Goal: Task Accomplishment & Management: Manage account settings

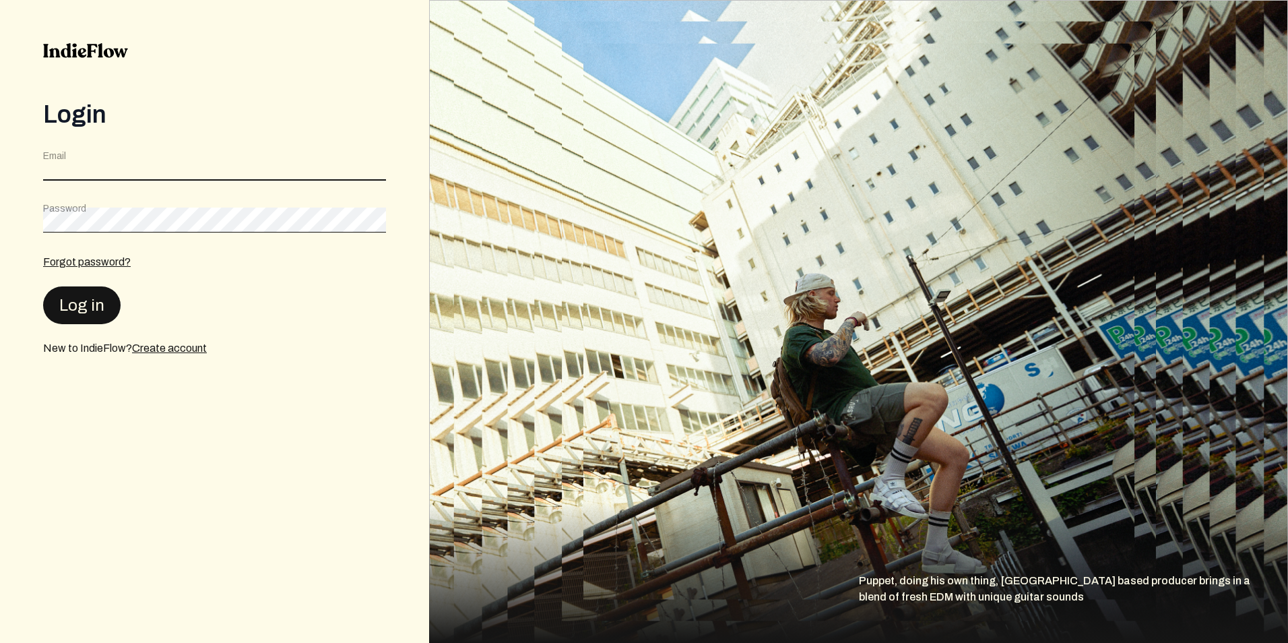
type input "[EMAIL_ADDRESS][DOMAIN_NAME]"
click at [78, 294] on button "Log in" at bounding box center [81, 305] width 77 height 38
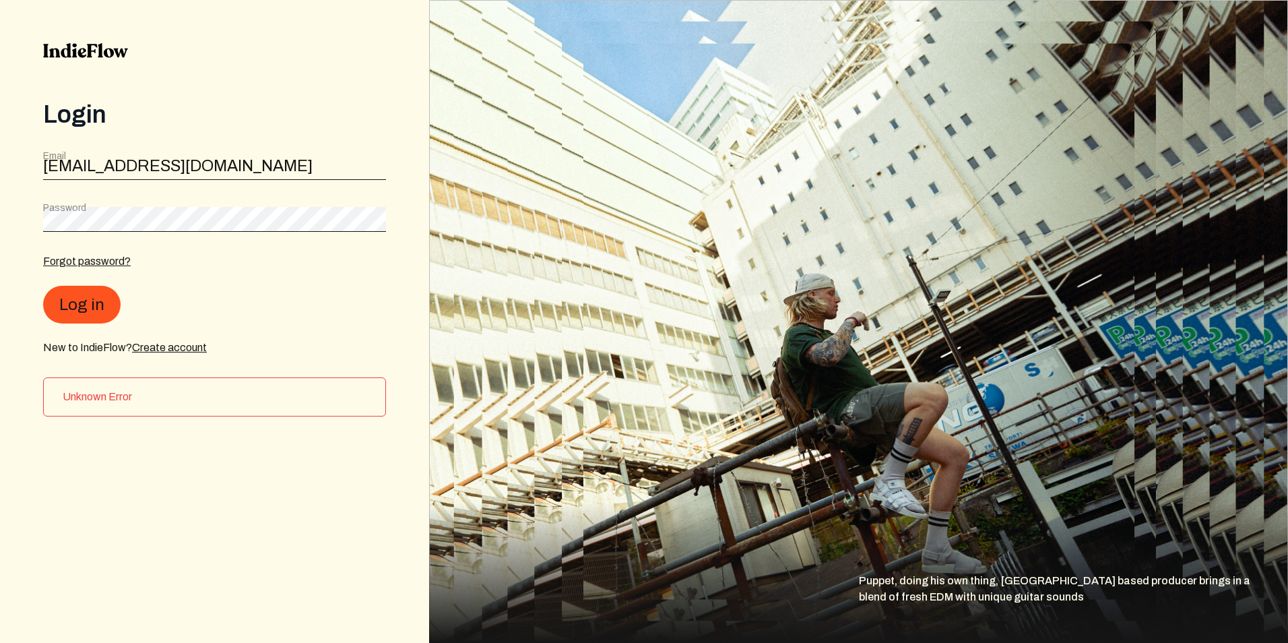
click at [103, 399] on h3 "Unknown Error" at bounding box center [219, 397] width 312 height 16
click at [81, 312] on button "Log in" at bounding box center [81, 305] width 77 height 38
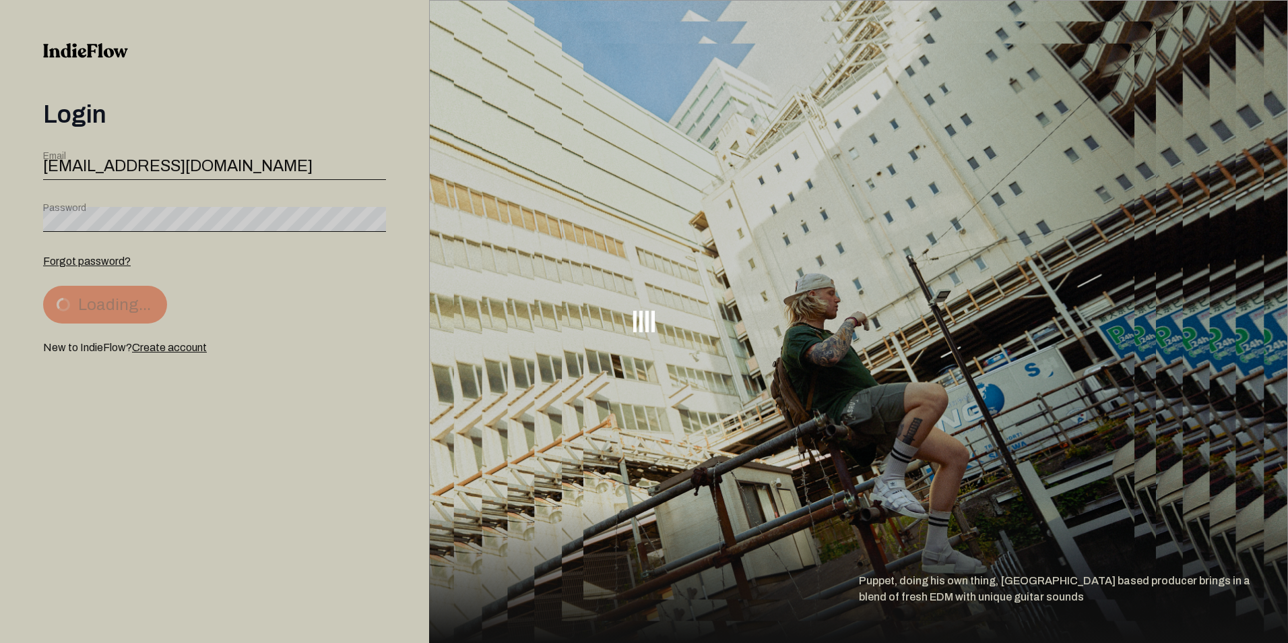
click at [84, 304] on div at bounding box center [644, 321] width 1288 height 643
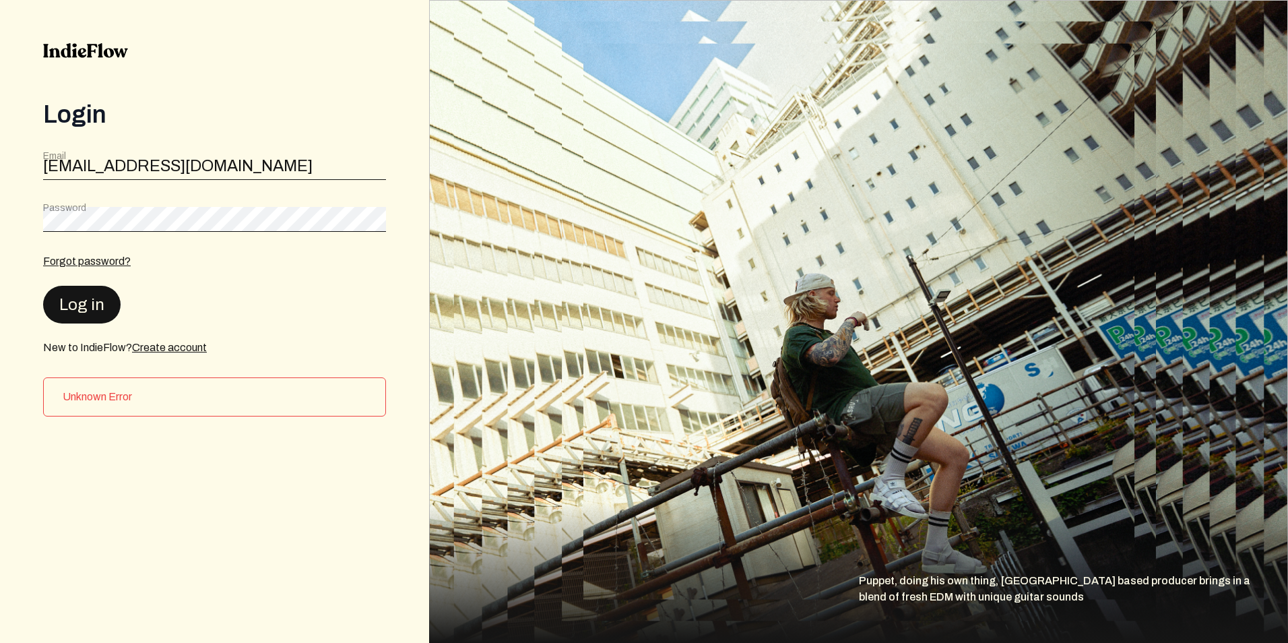
click at [84, 304] on button "Log in" at bounding box center [81, 305] width 77 height 38
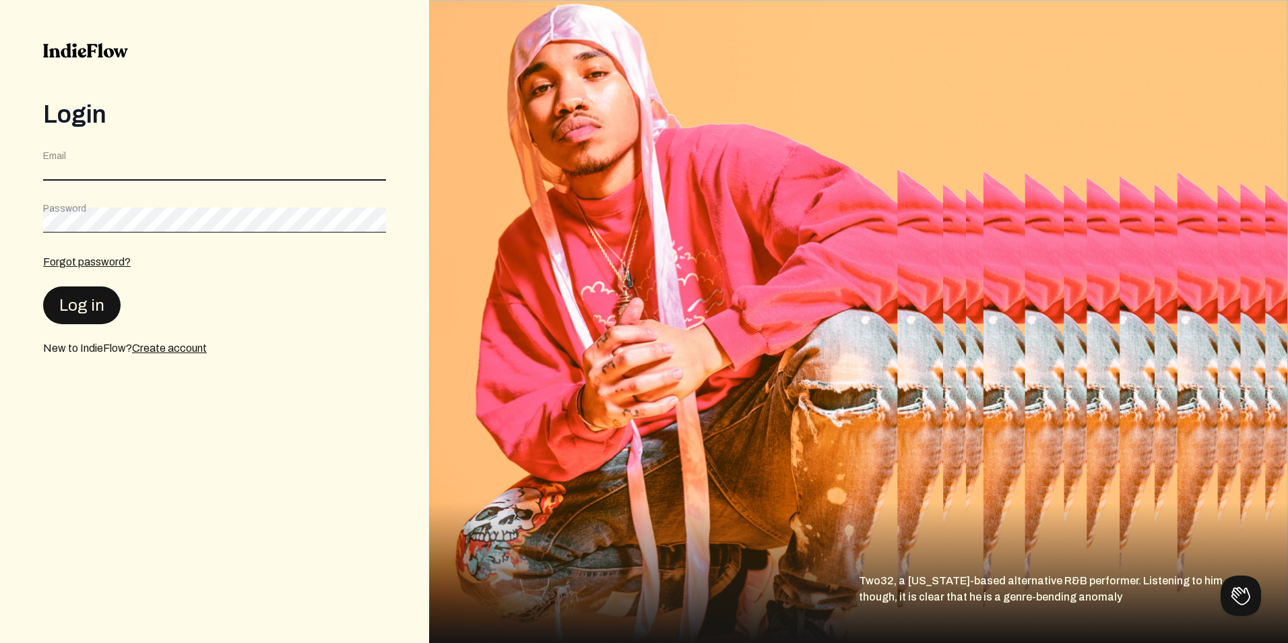
type input "[EMAIL_ADDRESS][DOMAIN_NAME]"
click at [102, 311] on button "Log in" at bounding box center [81, 305] width 77 height 38
